Goal: Task Accomplishment & Management: Use online tool/utility

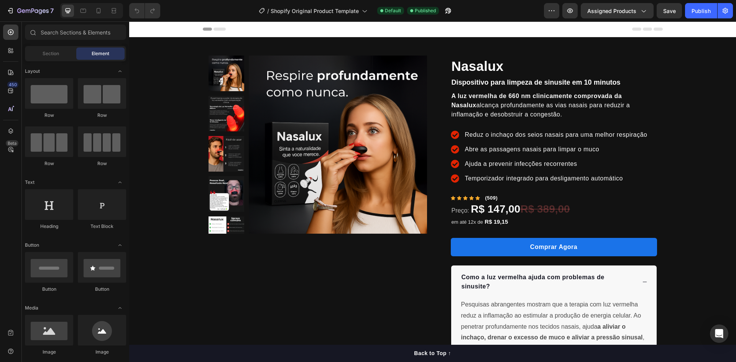
click at [496, 23] on div at bounding box center [433, 28] width 460 height 15
click at [725, 9] on icon "button" at bounding box center [725, 11] width 8 height 8
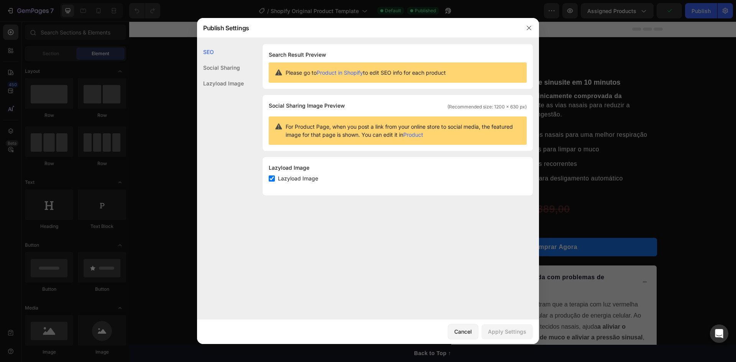
drag, startPoint x: 632, startPoint y: 43, endPoint x: 508, endPoint y: 19, distance: 126.1
click at [632, 43] on div at bounding box center [368, 181] width 736 height 362
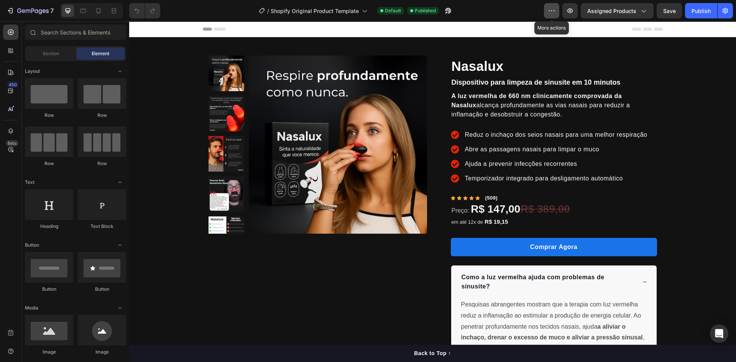
click at [547, 8] on button "button" at bounding box center [551, 10] width 15 height 15
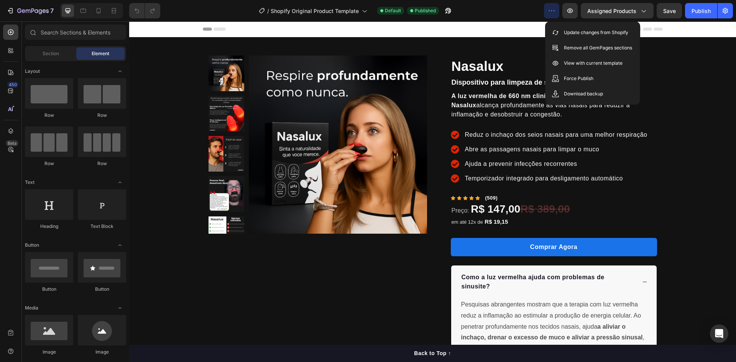
click at [518, 20] on div "7 / Shopify Original Product Template Default Published Preview Assigned Produc…" at bounding box center [368, 11] width 736 height 22
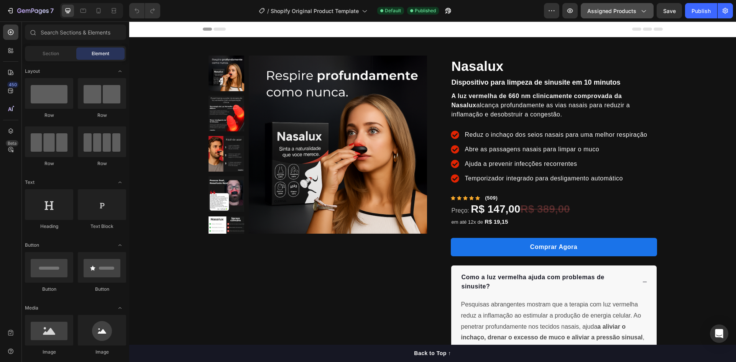
click at [646, 10] on icon "button" at bounding box center [643, 11] width 4 height 2
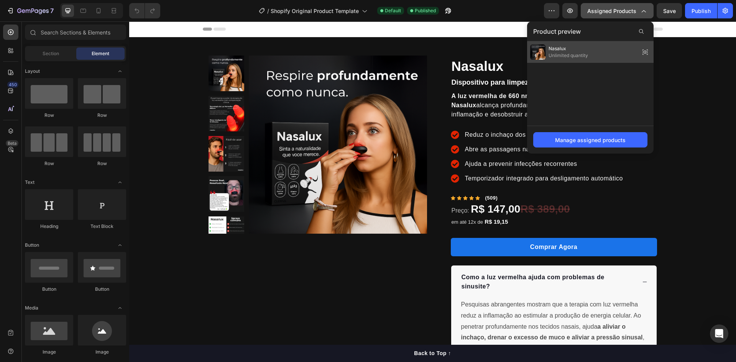
click at [571, 54] on span "Unlimited quantity" at bounding box center [567, 55] width 39 height 7
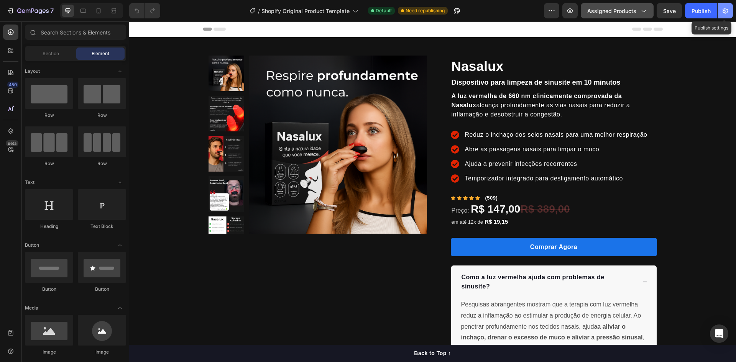
click at [721, 13] on icon "button" at bounding box center [725, 11] width 8 height 8
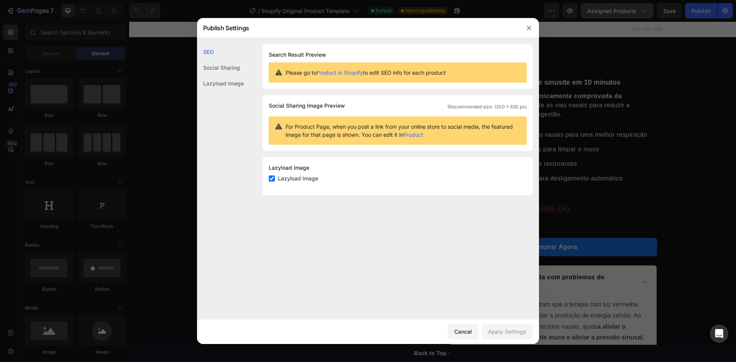
click at [521, 31] on div at bounding box center [529, 28] width 20 height 20
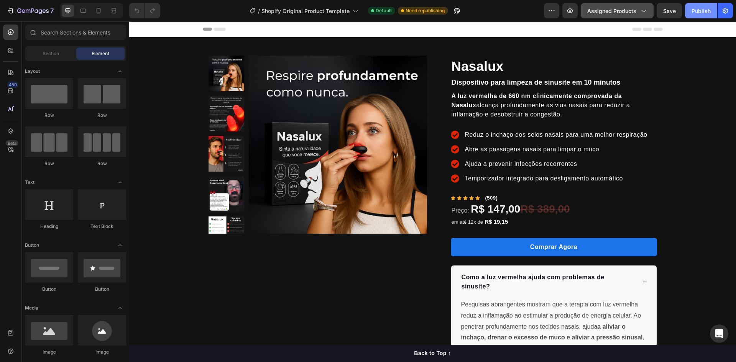
click at [707, 10] on div "Publish" at bounding box center [700, 11] width 19 height 8
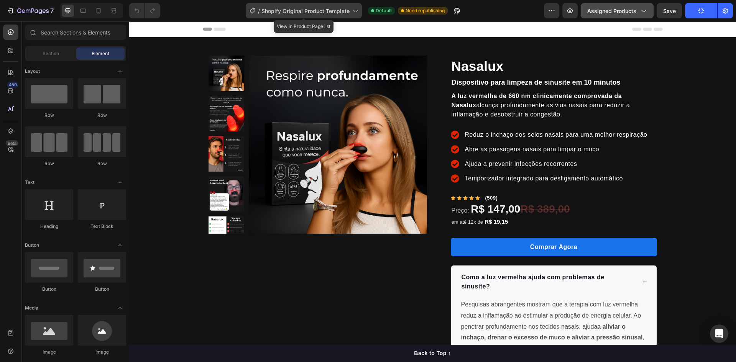
click at [347, 11] on span "Shopify Original Product Template" at bounding box center [305, 11] width 88 height 8
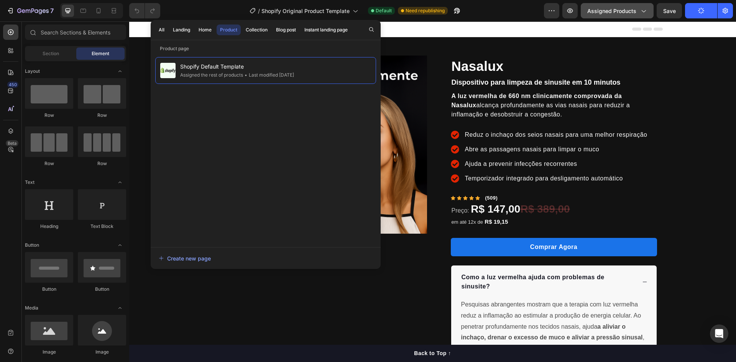
click at [228, 31] on div "Product" at bounding box center [228, 29] width 17 height 7
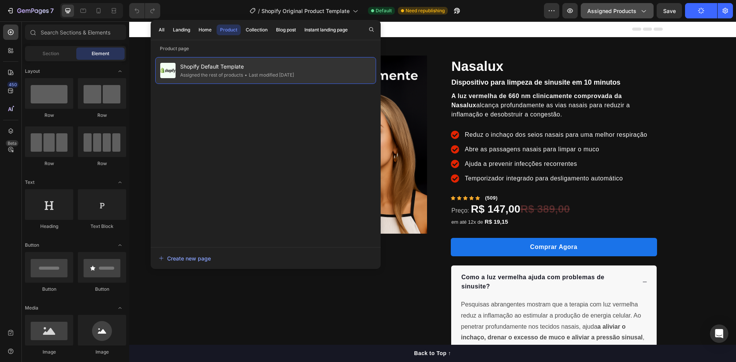
click at [245, 69] on span "Shopify Default Template" at bounding box center [237, 66] width 114 height 9
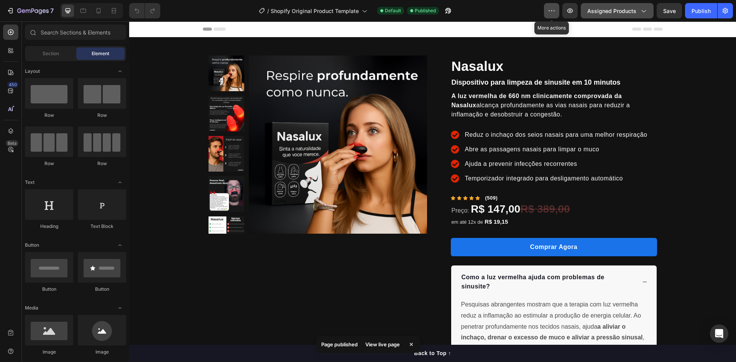
click at [548, 10] on button "button" at bounding box center [551, 10] width 15 height 15
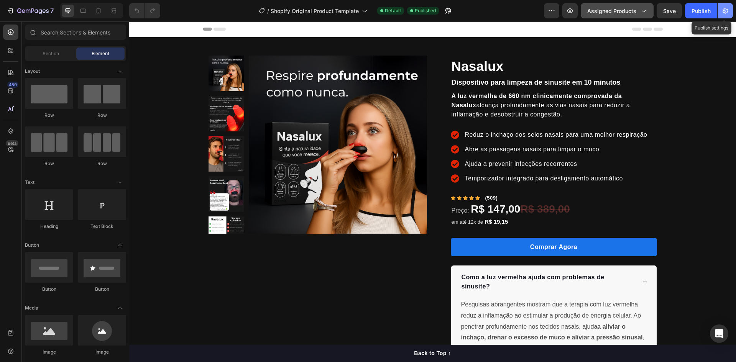
click at [721, 7] on button "button" at bounding box center [724, 10] width 15 height 15
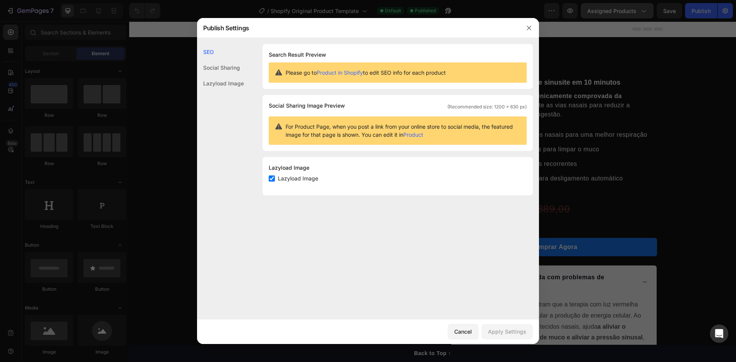
click at [718, 23] on div at bounding box center [368, 181] width 736 height 362
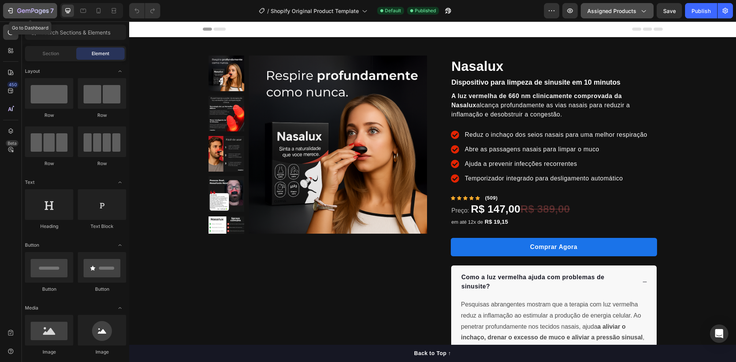
click at [13, 12] on icon "button" at bounding box center [11, 11] width 8 height 8
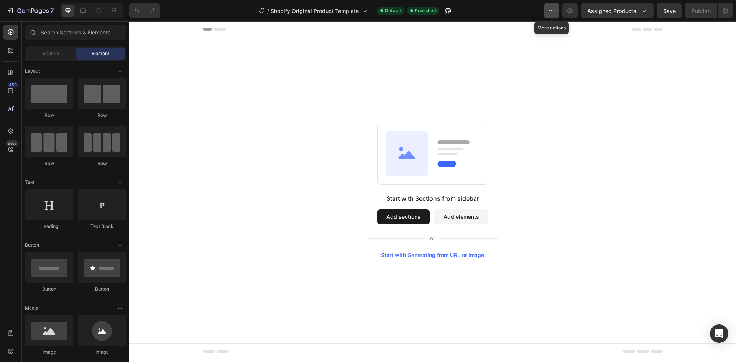
click at [550, 12] on icon "button" at bounding box center [552, 11] width 8 height 8
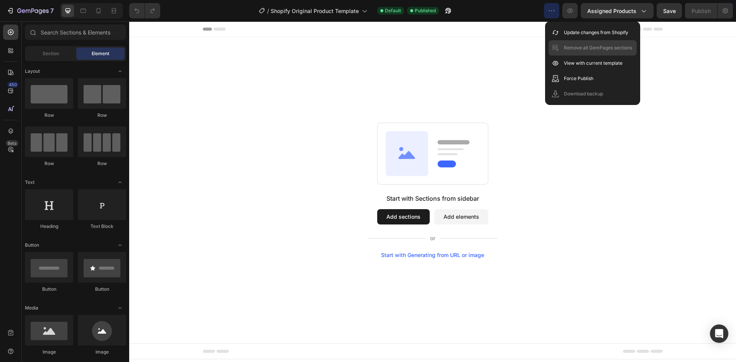
click at [622, 49] on p "Remove all GemPages sections" at bounding box center [598, 48] width 68 height 8
click at [735, 97] on div "Start with Sections from sidebar Add sections Add elements Start with Generatin…" at bounding box center [432, 190] width 607 height 306
click at [20, 9] on icon "button" at bounding box center [19, 10] width 4 height 5
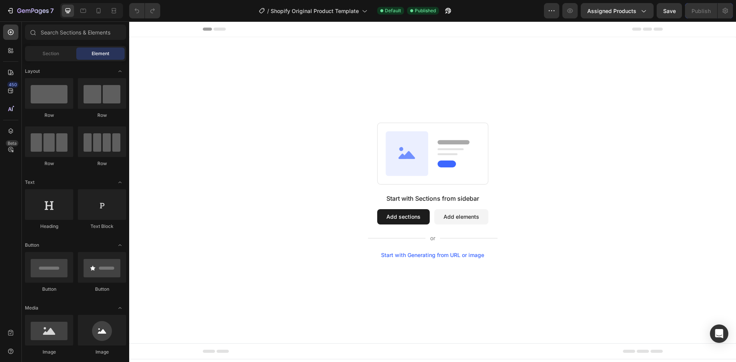
click at [107, 6] on div at bounding box center [91, 10] width 63 height 15
click at [103, 8] on div at bounding box center [98, 11] width 12 height 12
click at [83, 11] on icon at bounding box center [83, 11] width 8 height 8
click at [58, 7] on div at bounding box center [90, 10] width 66 height 15
click at [434, 9] on span "Published" at bounding box center [425, 10] width 21 height 7
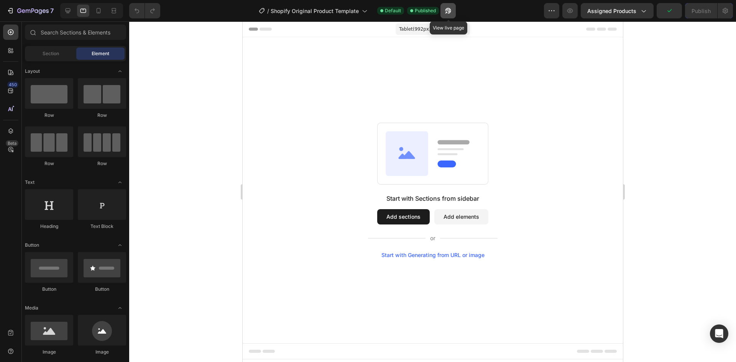
click at [447, 11] on icon "button" at bounding box center [446, 12] width 2 height 2
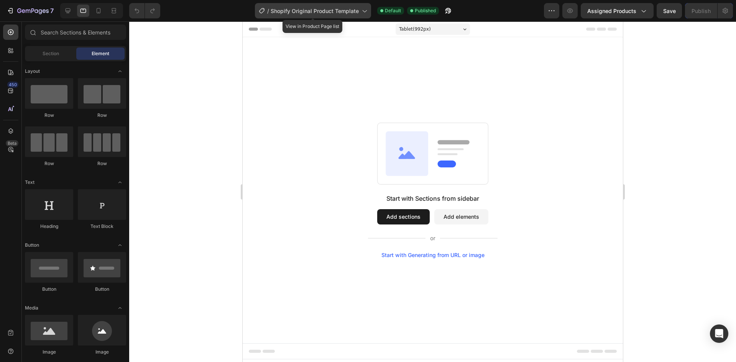
click at [313, 8] on span "Shopify Original Product Template" at bounding box center [315, 11] width 88 height 8
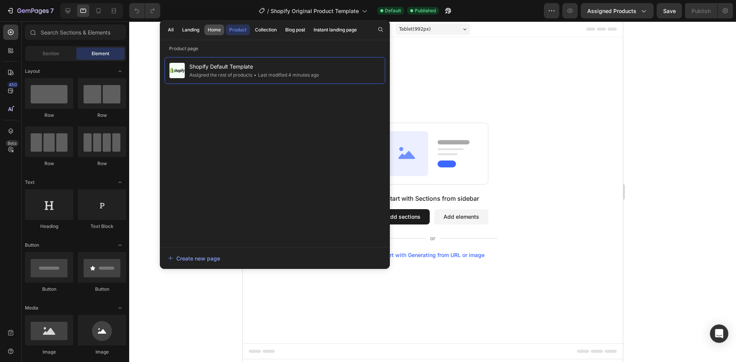
click at [216, 29] on div "Home" at bounding box center [214, 29] width 13 height 7
click at [195, 30] on div "Landing" at bounding box center [190, 29] width 17 height 7
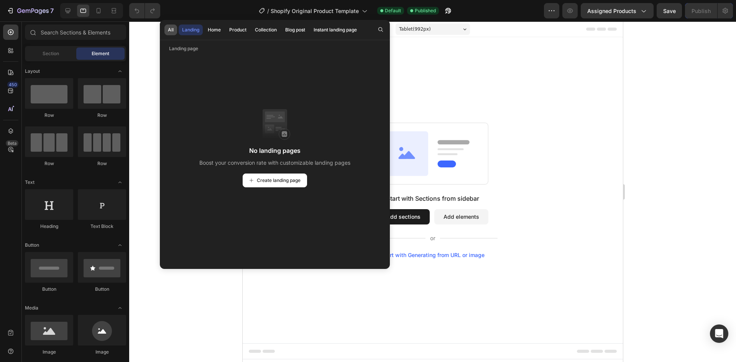
click at [171, 29] on div "All" at bounding box center [171, 29] width 6 height 7
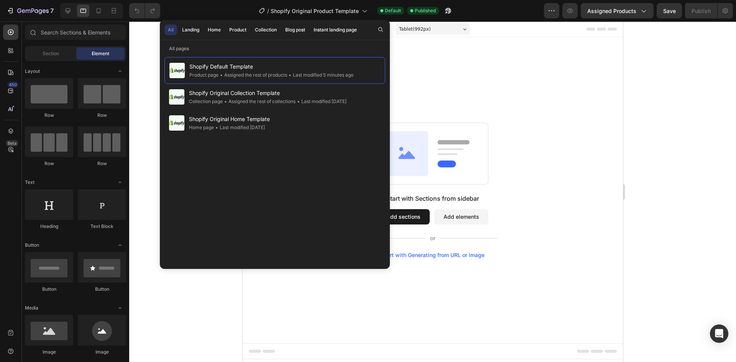
drag, startPoint x: 330, startPoint y: 67, endPoint x: 275, endPoint y: 43, distance: 59.6
click at [275, 43] on div "All Landing Home Product Collection Blog post Instant landing page All pages Sh…" at bounding box center [275, 144] width 230 height 249
click at [394, 11] on span "Default" at bounding box center [393, 10] width 16 height 7
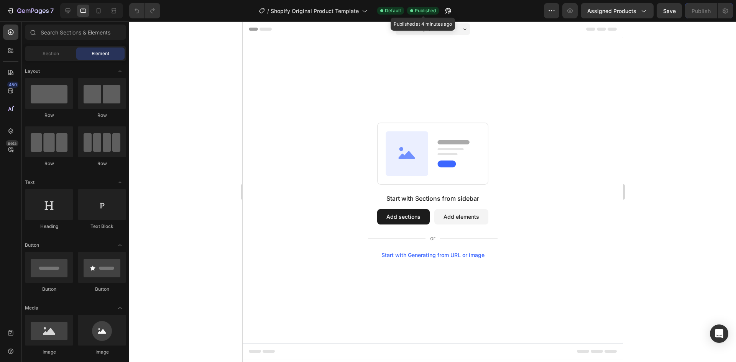
click at [420, 14] on div "Published" at bounding box center [423, 11] width 32 height 8
click at [618, 8] on span "Assigned Products" at bounding box center [611, 11] width 49 height 8
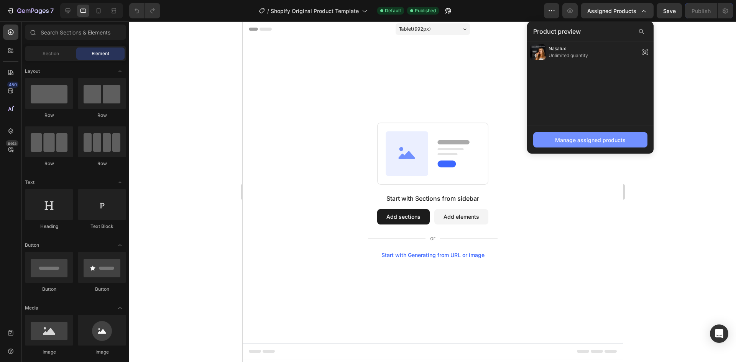
click at [618, 137] on div "Manage assigned products" at bounding box center [590, 140] width 71 height 8
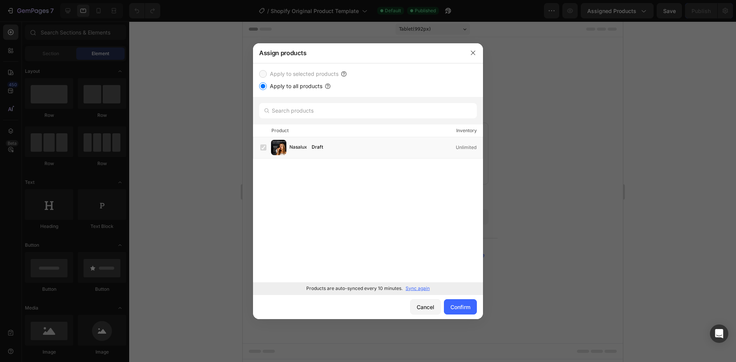
click at [271, 85] on label "Apply to all products" at bounding box center [295, 86] width 56 height 9
click at [267, 85] on input "Apply to all products" at bounding box center [263, 86] width 8 height 8
click at [264, 83] on input "Apply to all products" at bounding box center [263, 86] width 8 height 8
click at [265, 84] on input "Apply to all products" at bounding box center [263, 86] width 8 height 8
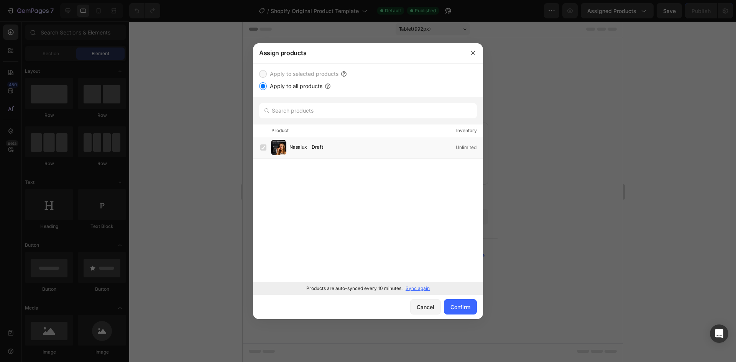
click at [265, 84] on input "Apply to all products" at bounding box center [263, 86] width 8 height 8
click at [472, 52] on icon "button" at bounding box center [473, 53] width 6 height 6
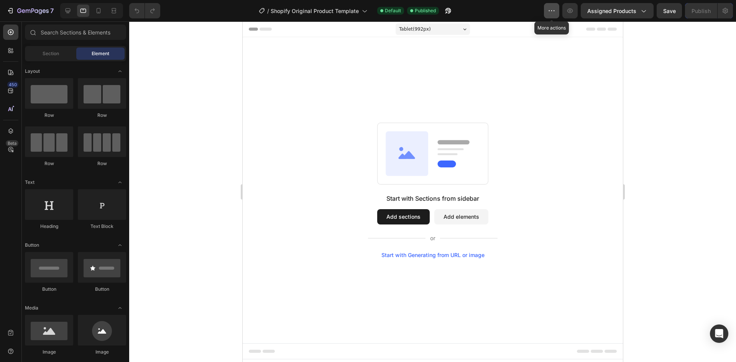
click at [557, 8] on button "button" at bounding box center [551, 10] width 15 height 15
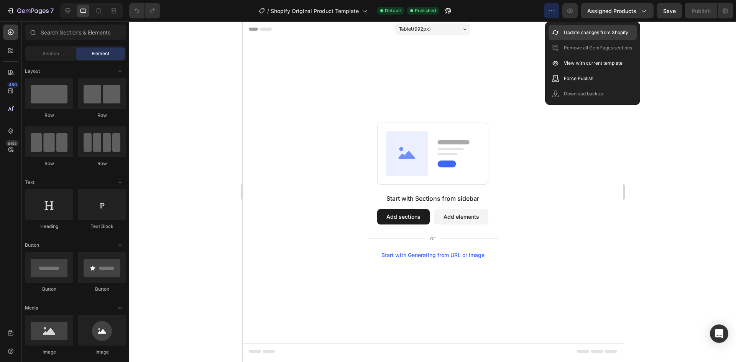
click at [582, 35] on p "Update changes from Shopify" at bounding box center [596, 33] width 64 height 8
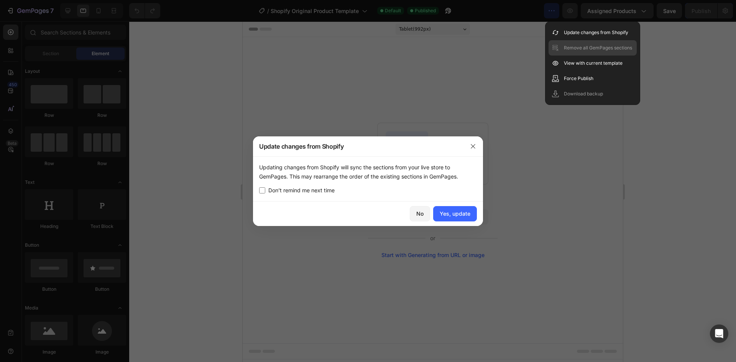
click at [577, 43] on div "Save Preview View live page Update changes from Shopify Remove all GemPages sec…" at bounding box center [592, 63] width 95 height 84
click at [577, 33] on p "Update changes from Shopify" at bounding box center [596, 33] width 64 height 8
click at [711, 73] on div at bounding box center [368, 181] width 736 height 362
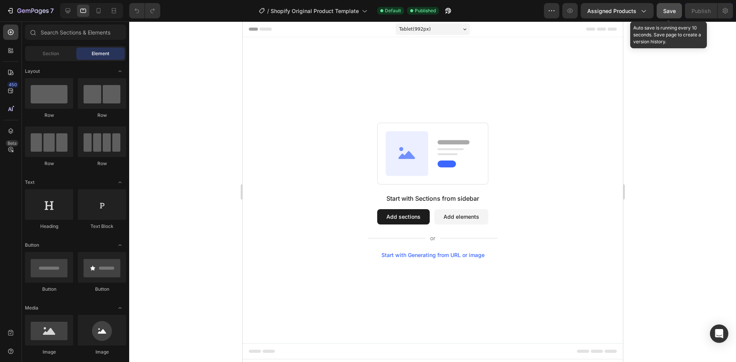
click at [674, 11] on button "Save" at bounding box center [668, 10] width 25 height 15
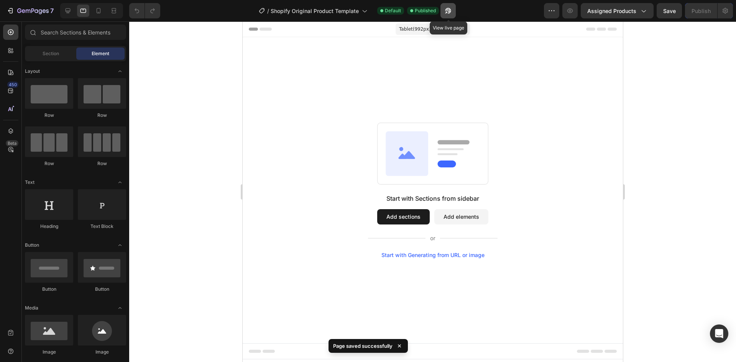
click at [448, 13] on icon "button" at bounding box center [448, 11] width 8 height 8
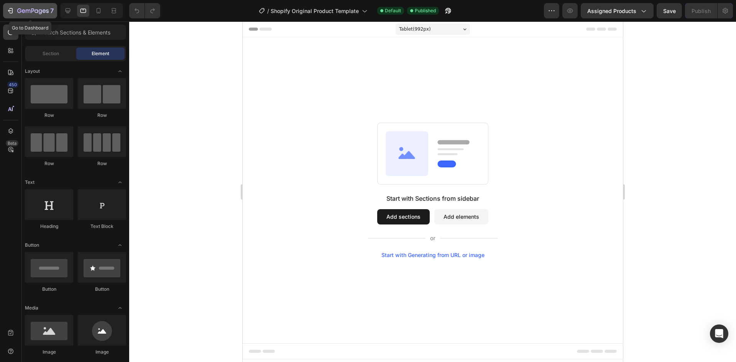
click at [8, 9] on icon "button" at bounding box center [11, 11] width 8 height 8
